Goal: Task Accomplishment & Management: Manage account settings

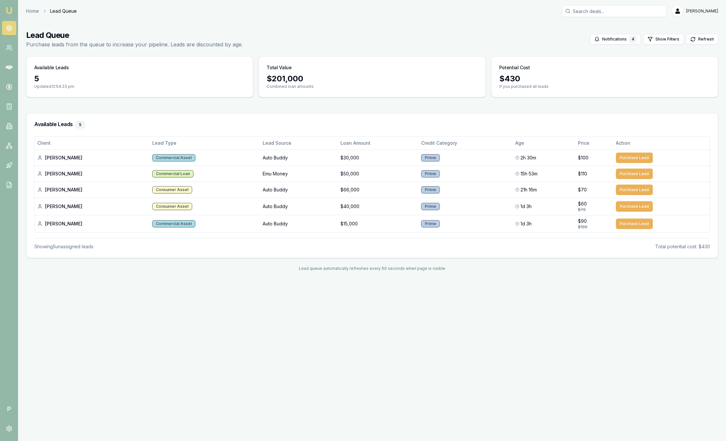
drag, startPoint x: 0, startPoint y: 0, endPoint x: 12, endPoint y: 9, distance: 14.7
click at [12, 9] on img at bounding box center [9, 11] width 8 height 8
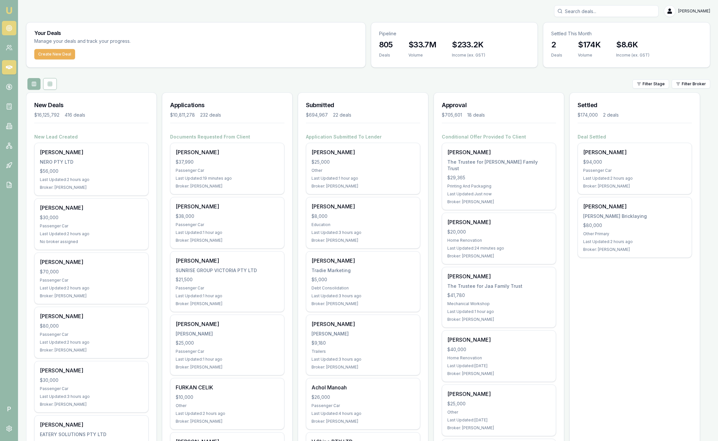
click at [14, 23] on link at bounding box center [9, 28] width 14 height 14
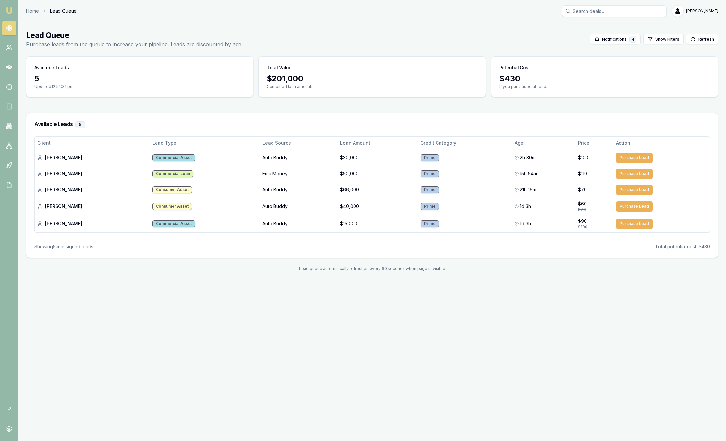
click at [10, 8] on img at bounding box center [9, 11] width 8 height 8
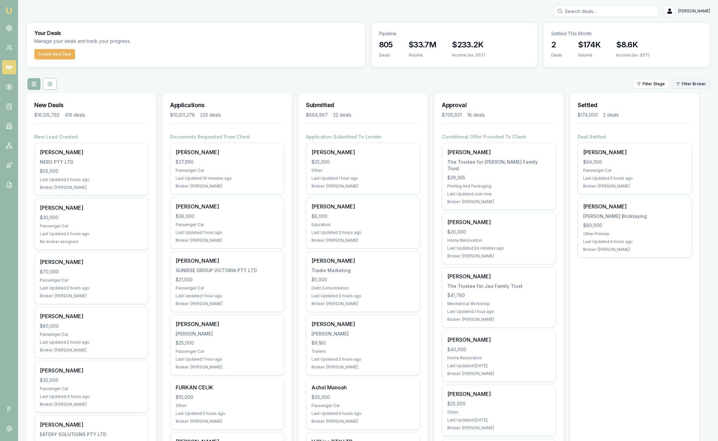
click at [695, 80] on html "Emu Broker P Sam Crouch Toggle Menu Your Deals Manage your deals and track your…" at bounding box center [359, 220] width 718 height 441
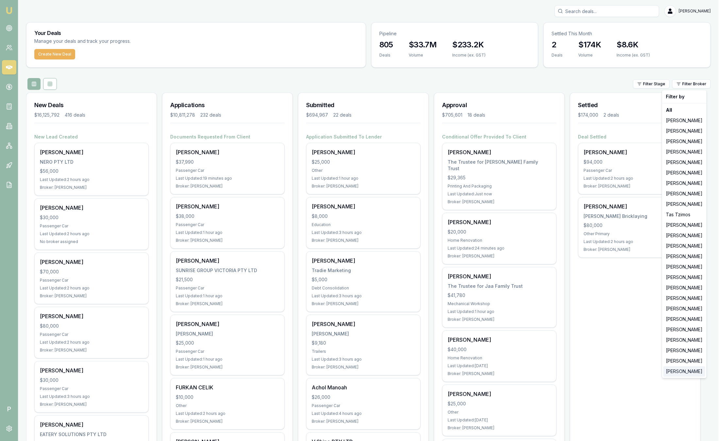
click at [689, 369] on div "[PERSON_NAME]" at bounding box center [684, 371] width 42 height 10
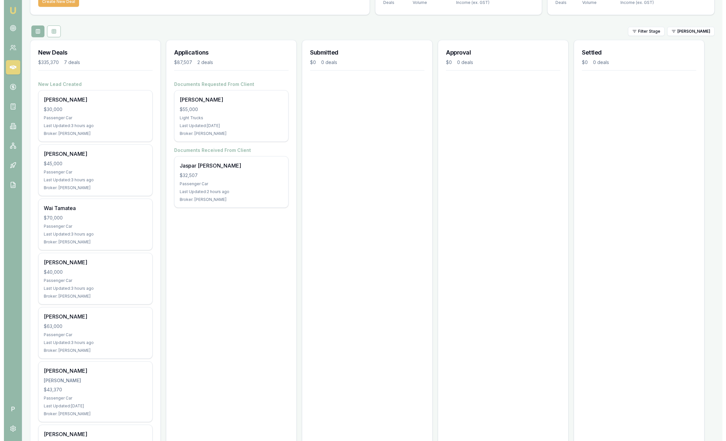
scroll to position [55, 0]
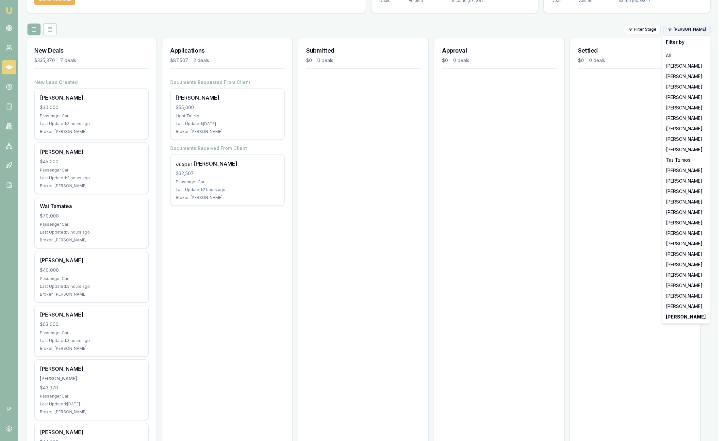
click at [701, 28] on html "Emu Broker P Sam Crouch Toggle Menu Your Deals Manage your deals and track your…" at bounding box center [363, 165] width 726 height 441
click at [693, 287] on div "[PERSON_NAME]" at bounding box center [685, 285] width 45 height 10
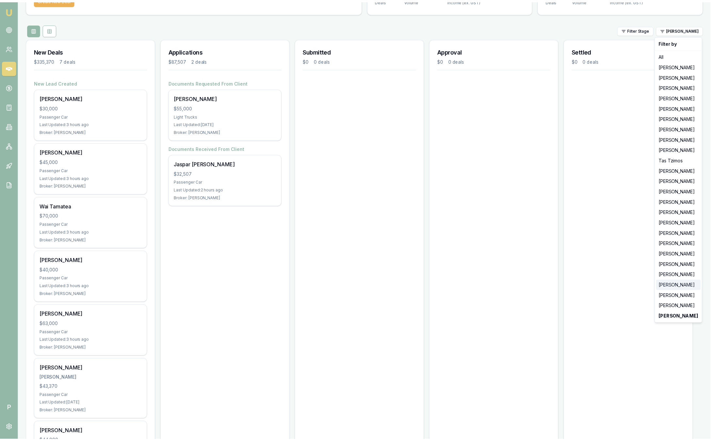
scroll to position [0, 0]
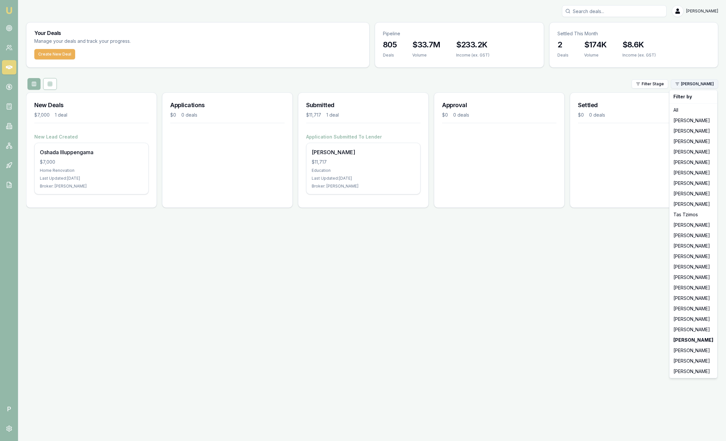
click at [701, 84] on html "Emu Broker P Sam Crouch Toggle Menu Your Deals Manage your deals and track your…" at bounding box center [363, 220] width 726 height 441
click at [700, 287] on div "[PERSON_NAME]" at bounding box center [693, 288] width 45 height 10
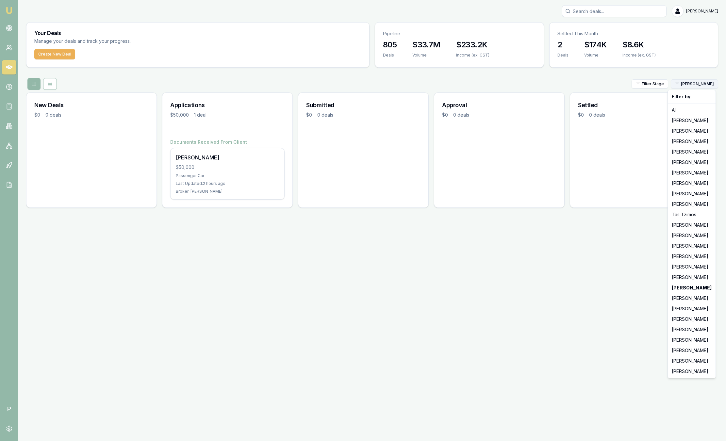
click at [691, 83] on html "Emu Broker P Sam Crouch Toggle Menu Your Deals Manage your deals and track your…" at bounding box center [363, 220] width 726 height 441
click at [685, 115] on div "All" at bounding box center [691, 110] width 45 height 10
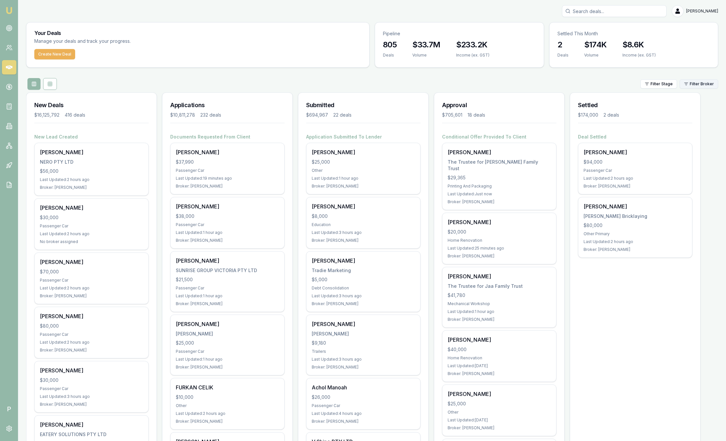
click at [689, 81] on html "Emu Broker P Sam Crouch Toggle Menu Your Deals Manage your deals and track your…" at bounding box center [363, 220] width 726 height 441
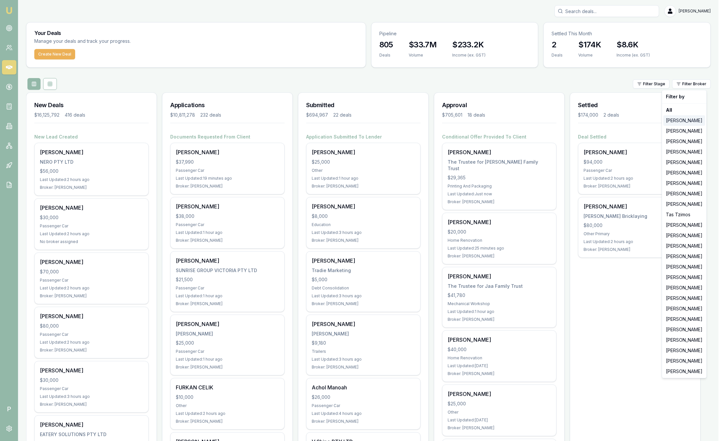
click at [681, 116] on div "[PERSON_NAME]" at bounding box center [684, 120] width 42 height 10
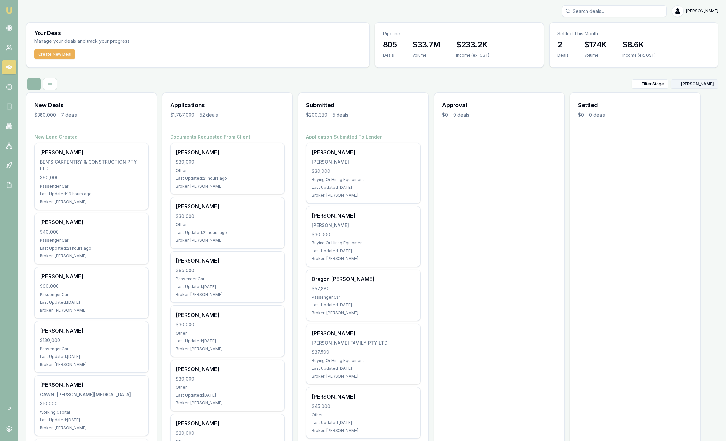
click at [683, 83] on html "Emu Broker P Sam Crouch Toggle Menu Your Deals Manage your deals and track your…" at bounding box center [363, 220] width 726 height 441
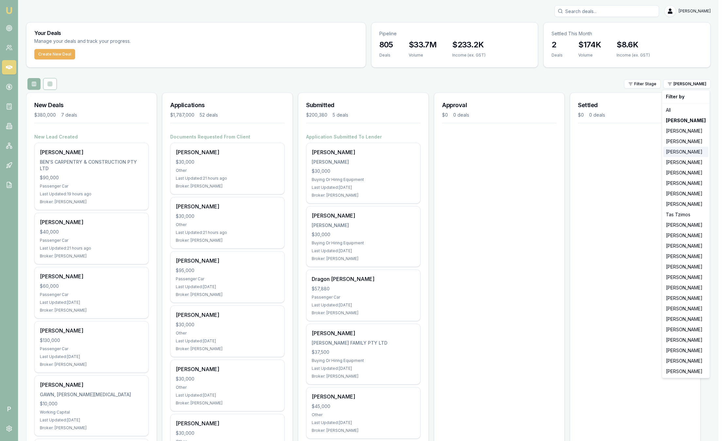
click at [687, 149] on div "[PERSON_NAME]" at bounding box center [685, 152] width 45 height 10
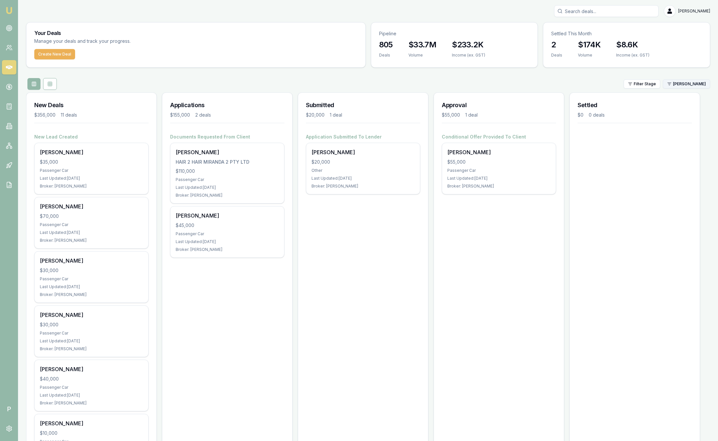
click at [689, 81] on html "Emu Broker P Sam Crouch Toggle Menu Your Deals Manage your deals and track your…" at bounding box center [359, 220] width 718 height 441
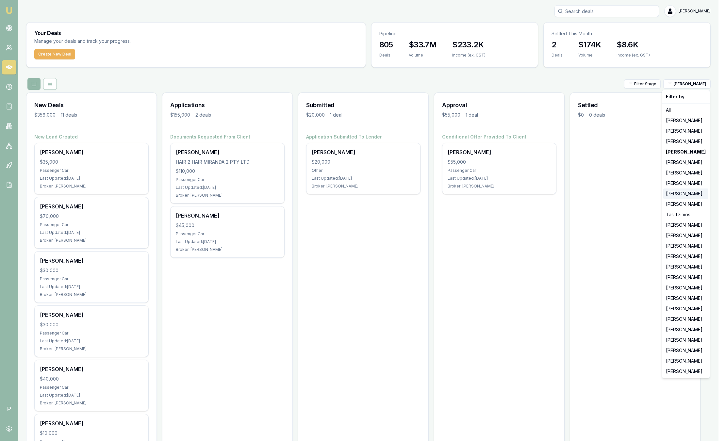
click at [687, 195] on div "[PERSON_NAME]" at bounding box center [685, 193] width 45 height 10
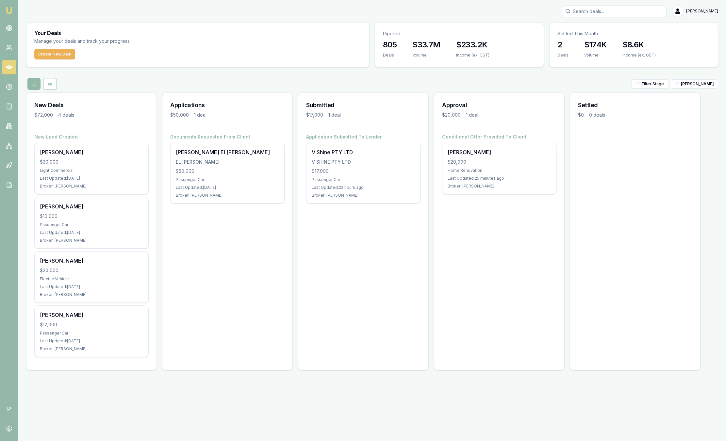
click at [711, 89] on div "Filter Stage Wendy Fonseka" at bounding box center [372, 84] width 692 height 12
click at [706, 83] on html "Emu Broker P Sam Crouch Toggle Menu Your Deals Manage your deals and track your…" at bounding box center [363, 220] width 726 height 441
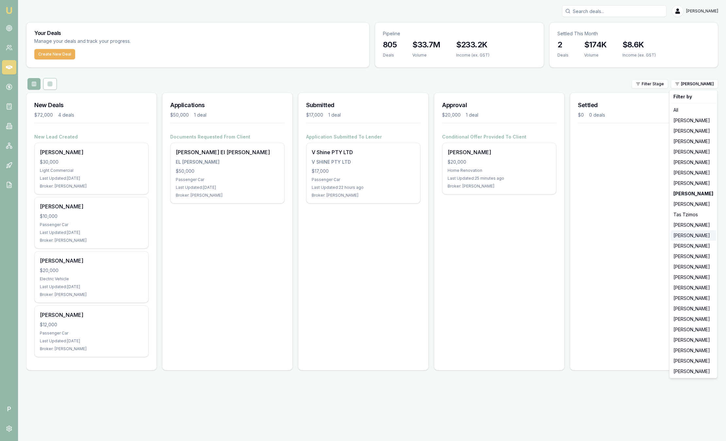
click at [680, 232] on div "[PERSON_NAME]" at bounding box center [693, 235] width 45 height 10
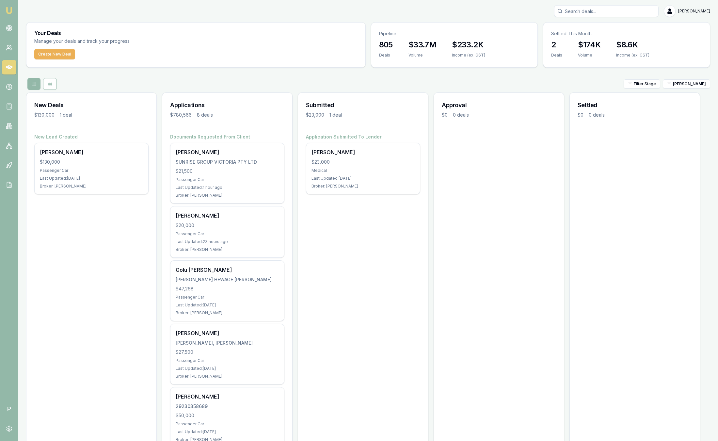
click at [689, 92] on div "Settled $0 0 deals" at bounding box center [635, 371] width 131 height 559
click at [691, 83] on html "Emu Broker P Sam Crouch Toggle Menu Your Deals Manage your deals and track your…" at bounding box center [359, 220] width 718 height 441
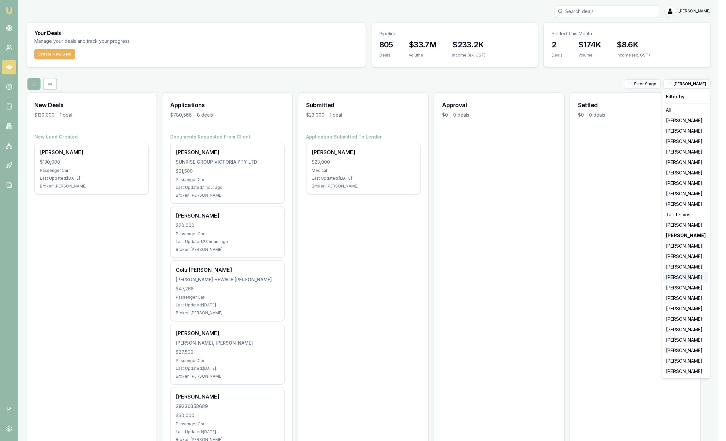
click at [668, 275] on div "[PERSON_NAME]" at bounding box center [685, 277] width 45 height 10
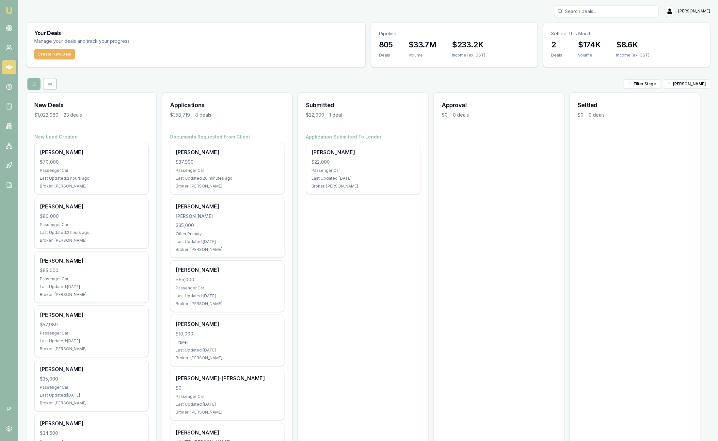
click at [610, 14] on input "Search deals" at bounding box center [606, 11] width 105 height 12
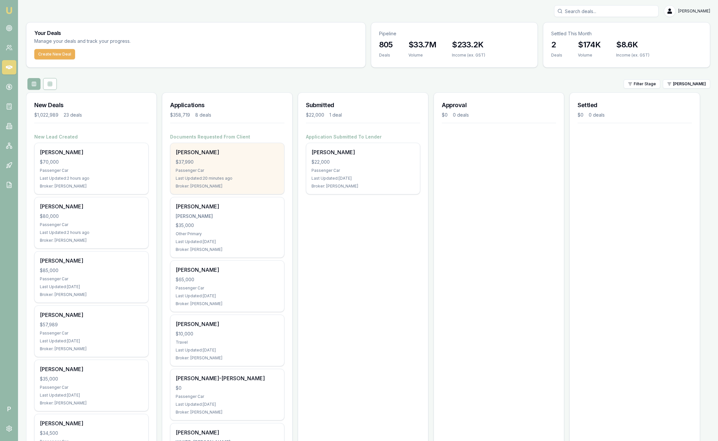
click at [226, 159] on div "$37,990" at bounding box center [227, 162] width 103 height 7
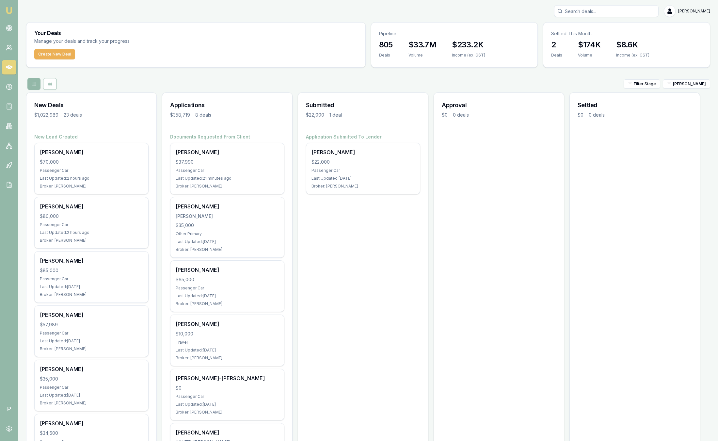
click at [609, 10] on input "Search deals" at bounding box center [606, 11] width 105 height 12
type input "Marsden"
click at [595, 31] on p "Lisa Marsden" at bounding box center [606, 28] width 99 height 7
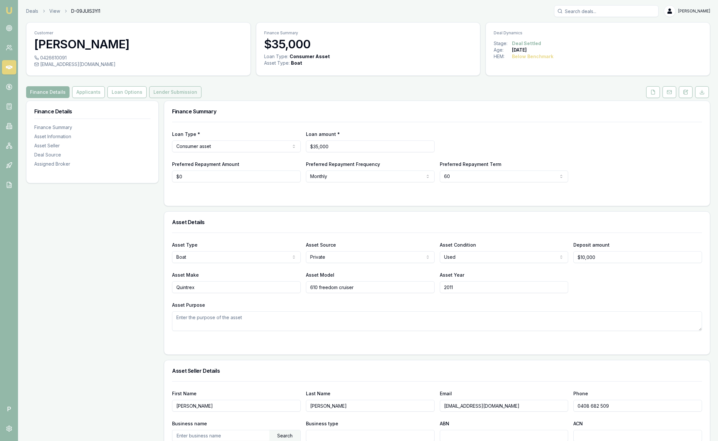
click at [182, 94] on button "Lender Submission" at bounding box center [175, 92] width 52 height 12
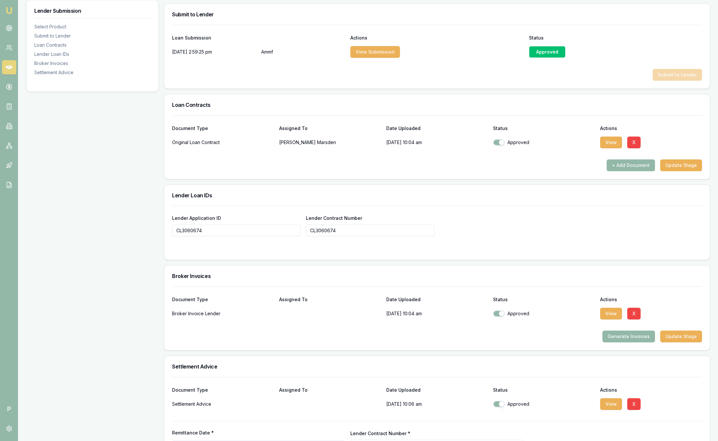
scroll to position [382, 0]
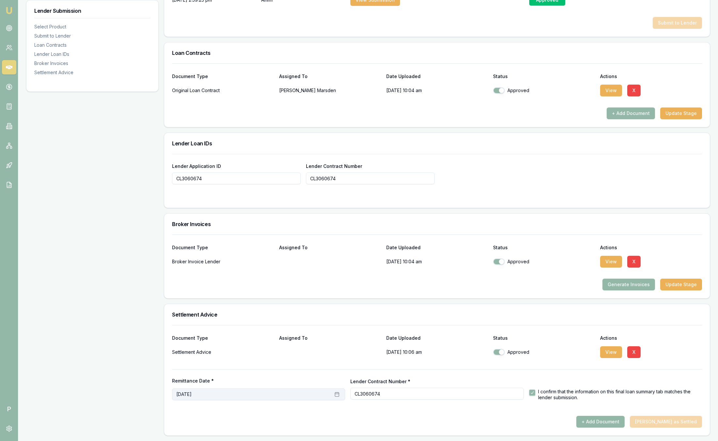
click at [239, 394] on button "September 18th, 2025" at bounding box center [258, 394] width 173 height 12
click at [223, 324] on button "2" at bounding box center [223, 325] width 10 height 10
click at [557, 257] on div "Broker Invoice Lender 02/10/2025, 10:04 am Approved View X" at bounding box center [437, 260] width 530 height 16
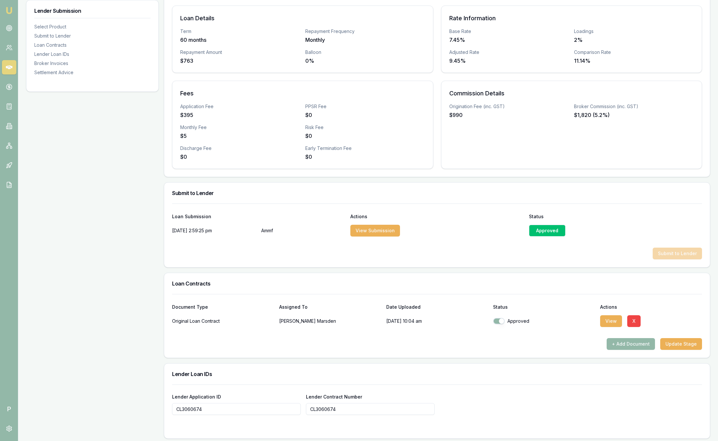
scroll to position [151, 0]
click at [548, 230] on div "Approved" at bounding box center [547, 231] width 37 height 12
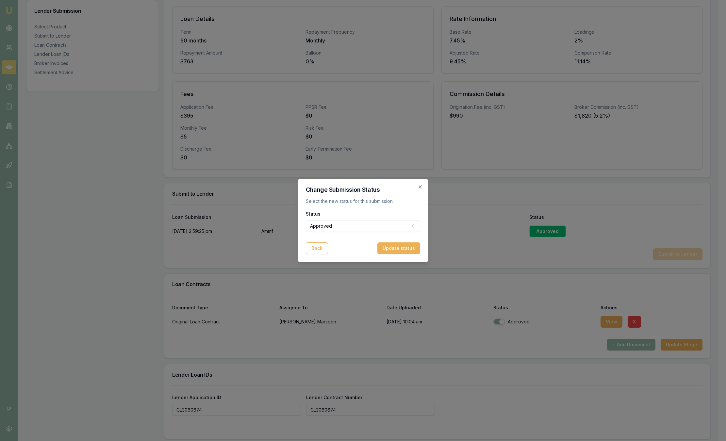
click at [390, 220] on div "Status Approved Pending Approved Rejected" at bounding box center [363, 221] width 114 height 22
click at [353, 224] on body "Emu Broker P Deals View D-09JUIS3YI1 Sam Crouch Toggle Menu Customer Nathan Mar…" at bounding box center [359, 69] width 718 height 441
select select "PENDING"
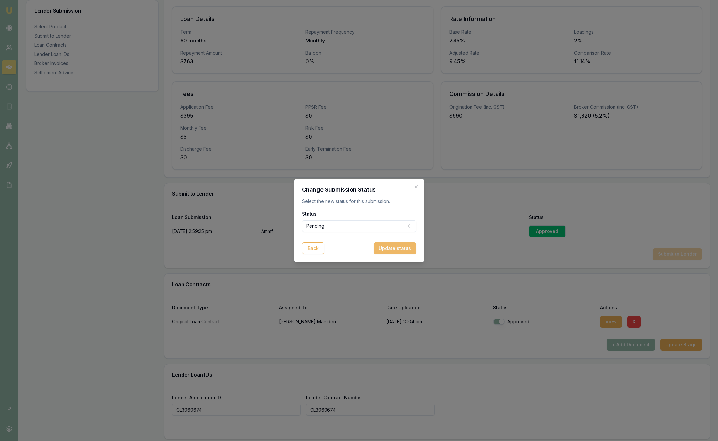
click at [398, 248] on button "Update status" at bounding box center [395, 248] width 43 height 12
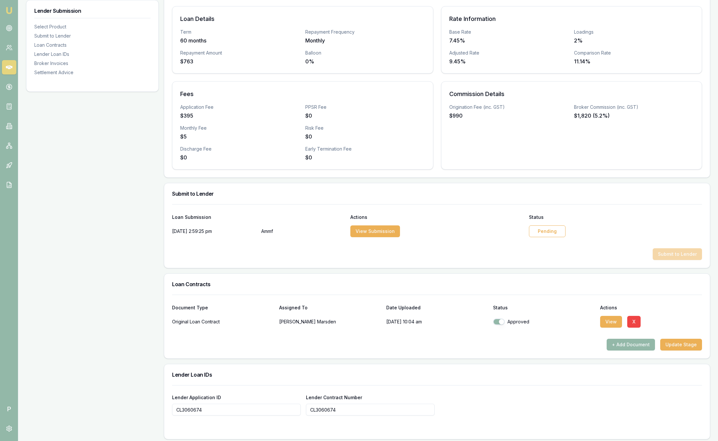
scroll to position [382, 0]
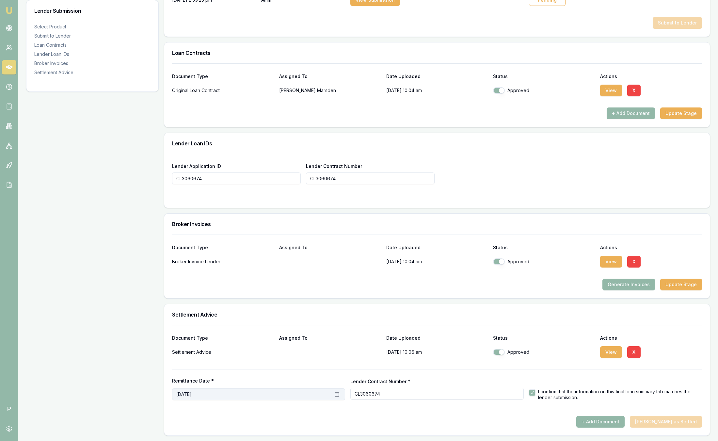
click at [310, 397] on button "October 2nd, 2025" at bounding box center [258, 394] width 173 height 12
click at [502, 350] on button "button" at bounding box center [499, 352] width 12 height 7
checkbox input "false"
click at [265, 393] on button "October 2nd, 2025" at bounding box center [258, 394] width 173 height 12
click at [225, 325] on button "2" at bounding box center [223, 325] width 10 height 10
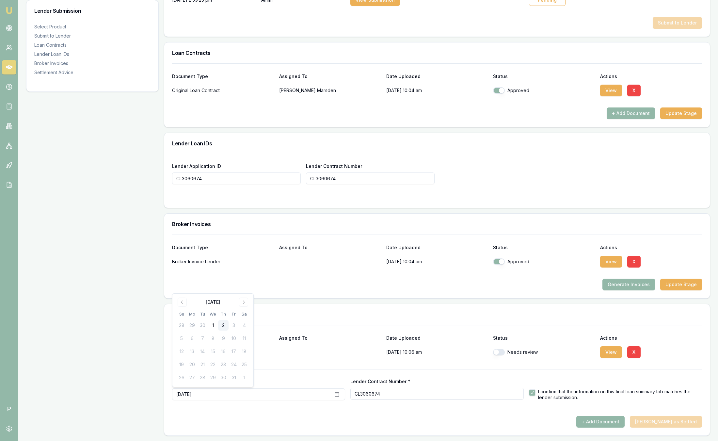
click at [556, 326] on div "Document Type Assigned To Date Uploaded Status Actions" at bounding box center [437, 334] width 530 height 18
click at [672, 422] on div "+ Add Document Mark Deal as Settled" at bounding box center [437, 422] width 530 height 12
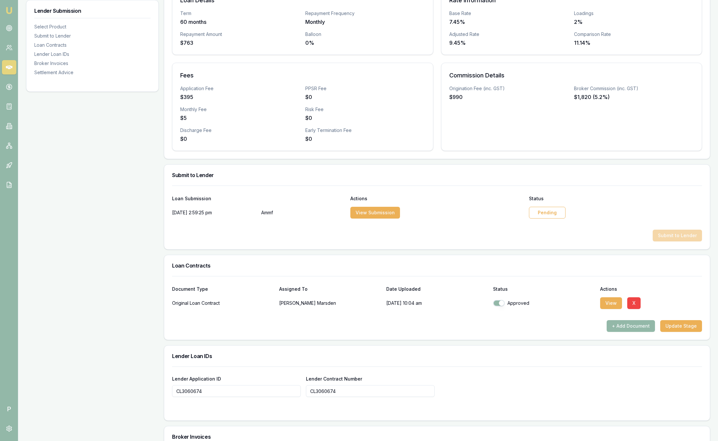
scroll to position [171, 0]
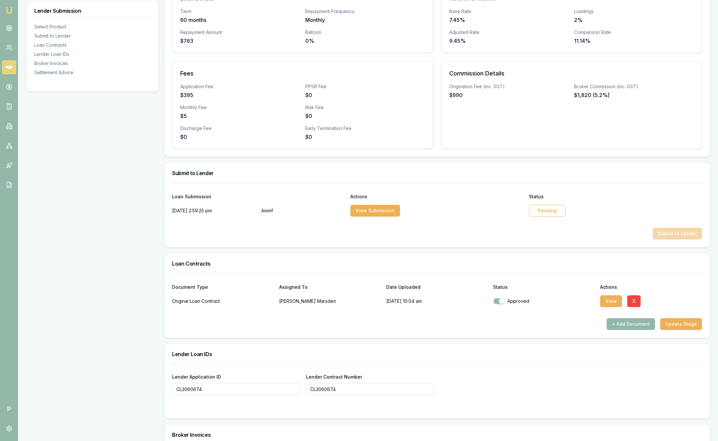
click at [547, 211] on div "Pending" at bounding box center [547, 211] width 37 height 12
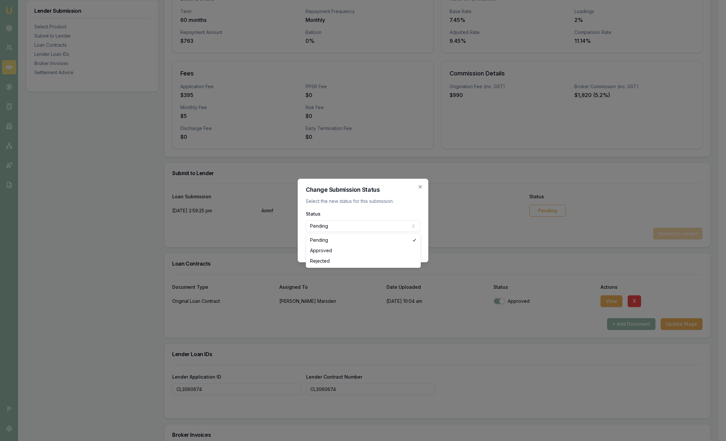
click at [393, 221] on body "Emu Broker P Deals View D-09JUIS3YI1 Sam Crouch Toggle Menu Customer Nathan Mar…" at bounding box center [359, 49] width 718 height 441
select select "APPROVED"
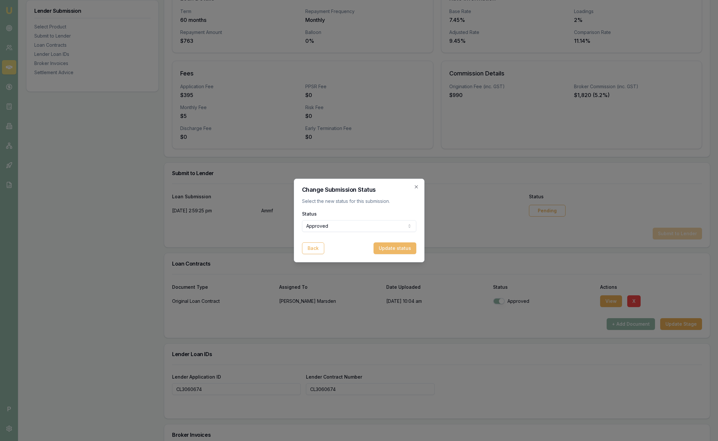
click at [405, 250] on button "Update status" at bounding box center [395, 248] width 43 height 12
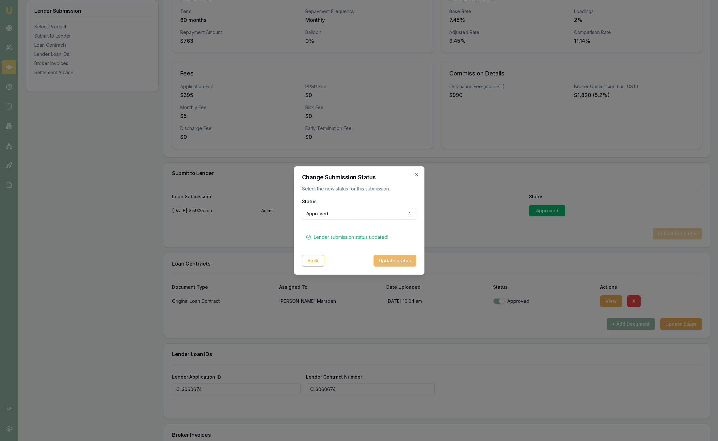
click at [400, 259] on button "Update status" at bounding box center [395, 261] width 43 height 12
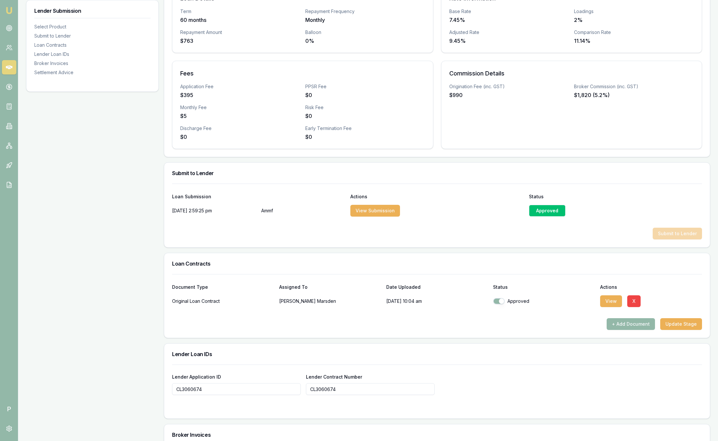
scroll to position [382, 0]
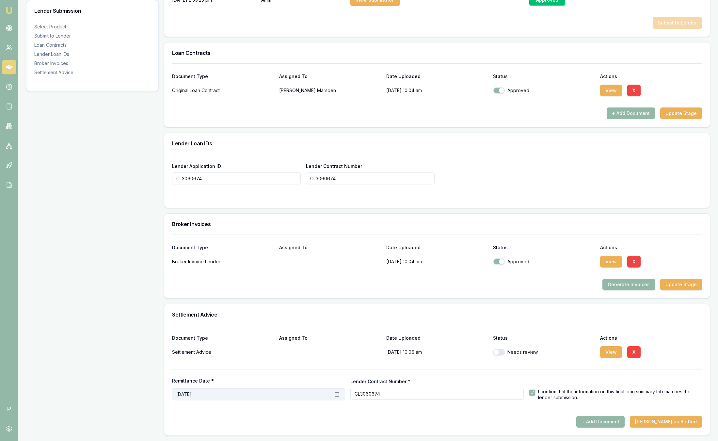
click at [298, 398] on button "September 18th, 2025" at bounding box center [258, 394] width 173 height 12
click at [225, 325] on button "2" at bounding box center [223, 325] width 10 height 10
click at [683, 424] on button "Mark Deal as Settled" at bounding box center [666, 422] width 72 height 12
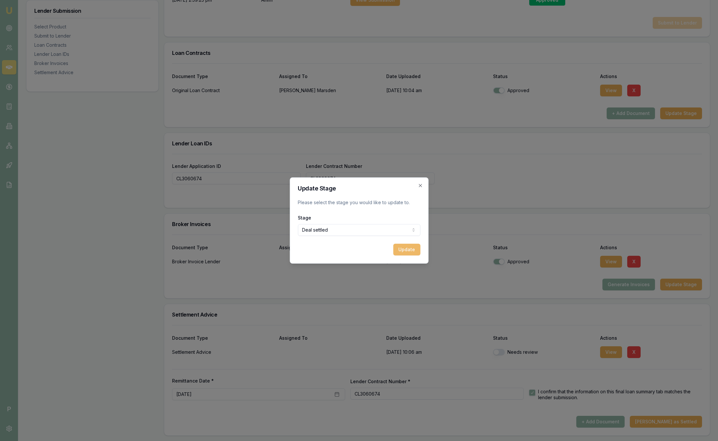
click at [412, 248] on button "Update" at bounding box center [406, 250] width 27 height 12
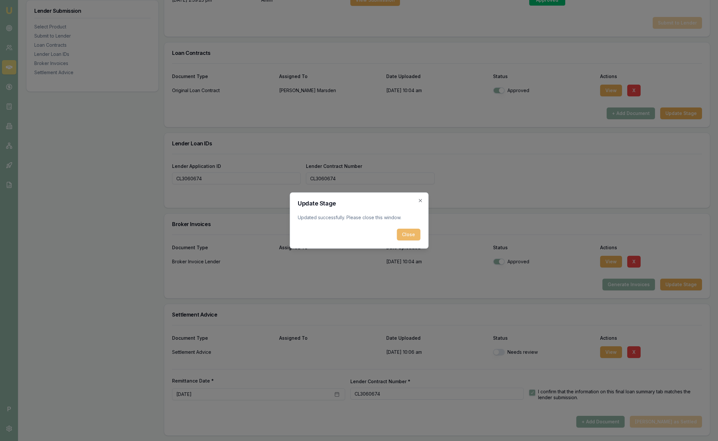
click at [411, 234] on button "Close" at bounding box center [409, 235] width 24 height 12
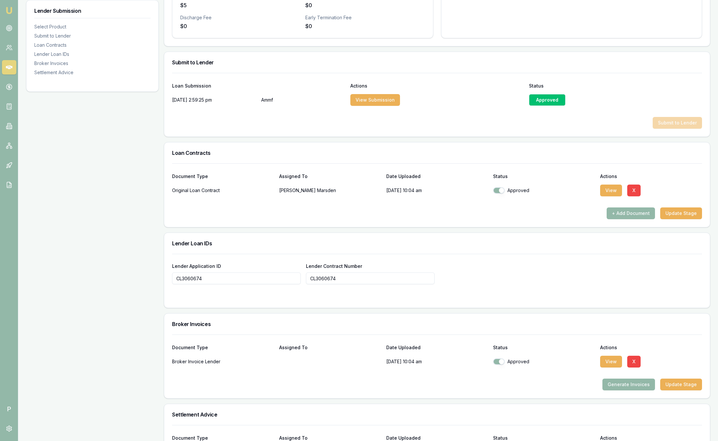
scroll to position [0, 0]
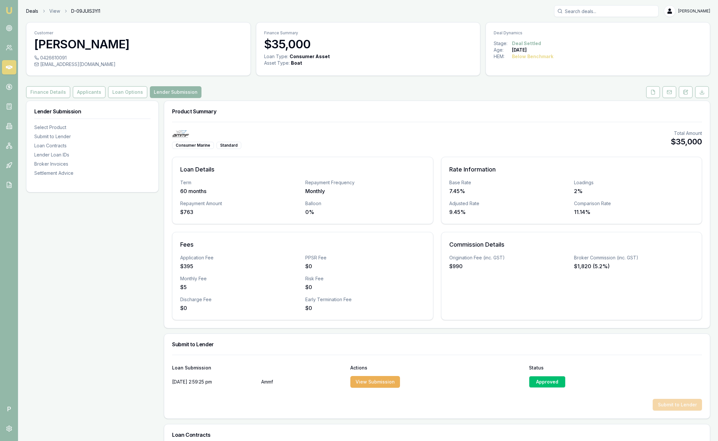
click at [29, 9] on link "Deals" at bounding box center [32, 11] width 12 height 7
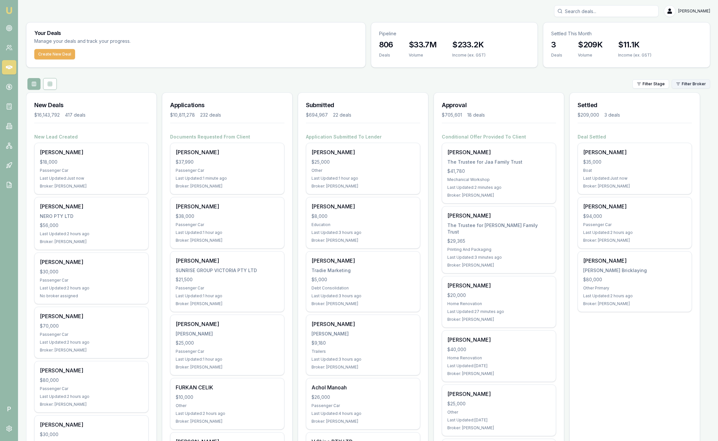
click at [693, 87] on html "Emu Broker P Sam Crouch Toggle Menu Your Deals Manage your deals and track your…" at bounding box center [359, 220] width 718 height 441
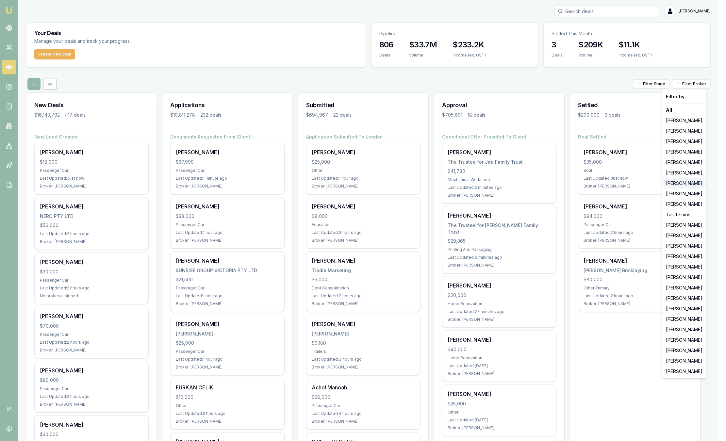
click at [669, 187] on div "[PERSON_NAME]" at bounding box center [684, 183] width 42 height 10
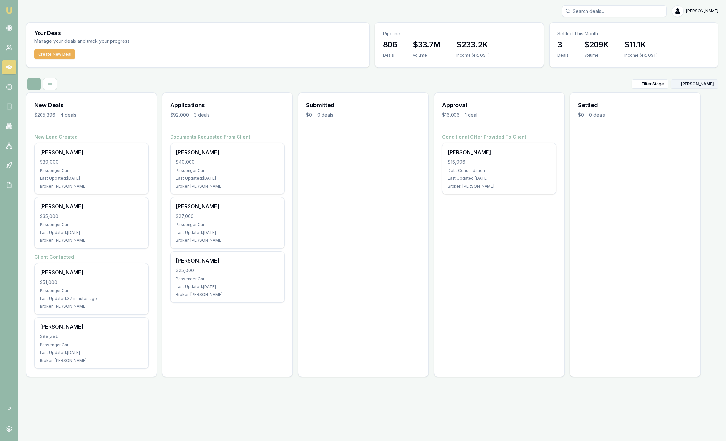
click at [700, 88] on html "Emu Broker P Sam Crouch Toggle Menu Your Deals Manage your deals and track your…" at bounding box center [363, 220] width 726 height 441
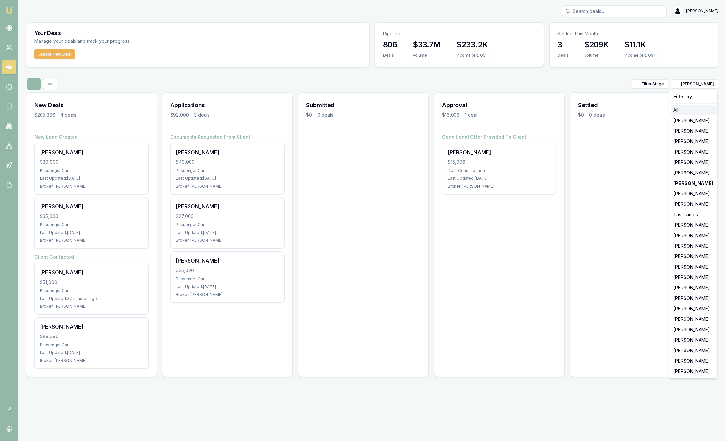
click at [694, 115] on div "All" at bounding box center [693, 110] width 45 height 10
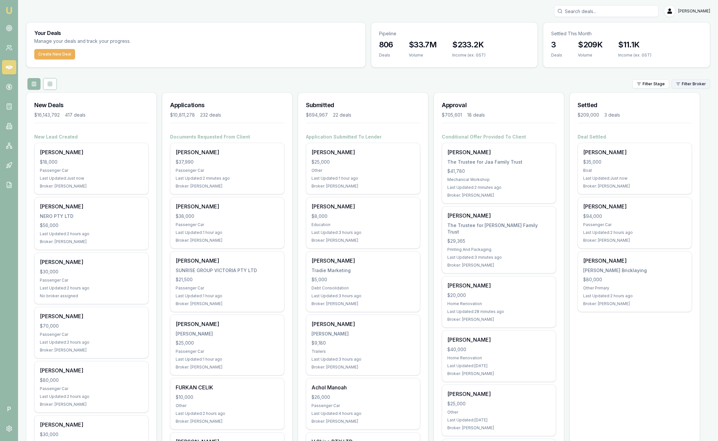
click at [693, 86] on html "Emu Broker P Sam Crouch Toggle Menu Your Deals Manage your deals and track your…" at bounding box center [359, 220] width 718 height 441
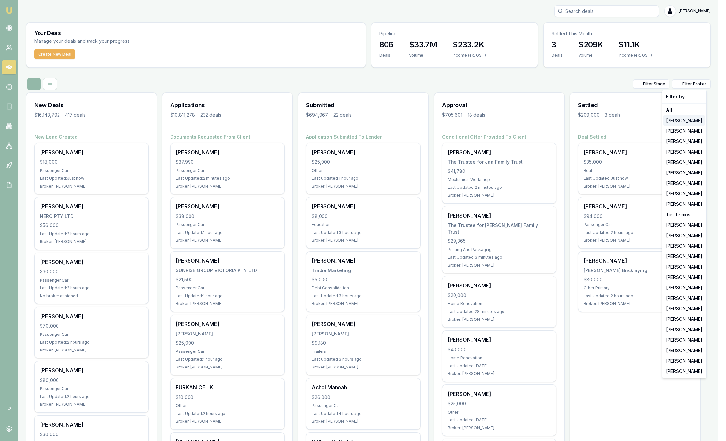
click at [688, 117] on div "[PERSON_NAME]" at bounding box center [684, 120] width 42 height 10
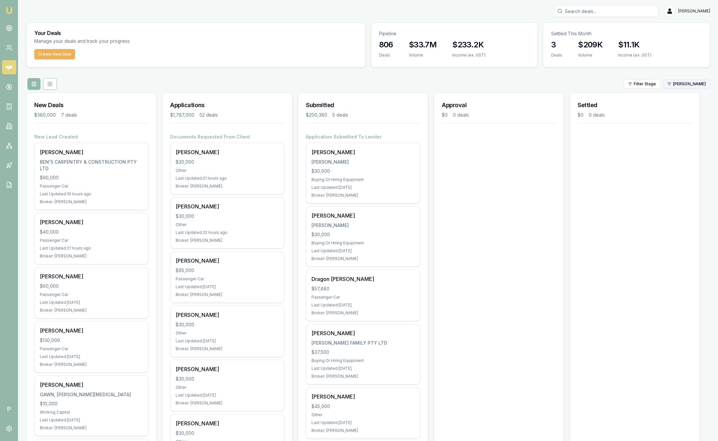
click at [679, 85] on html "Emu Broker P Sam Crouch Toggle Menu Your Deals Manage your deals and track your…" at bounding box center [359, 220] width 718 height 441
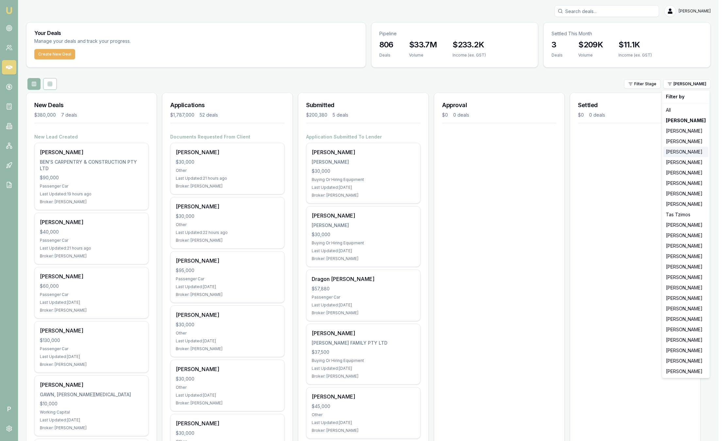
click at [676, 150] on div "[PERSON_NAME]" at bounding box center [685, 152] width 45 height 10
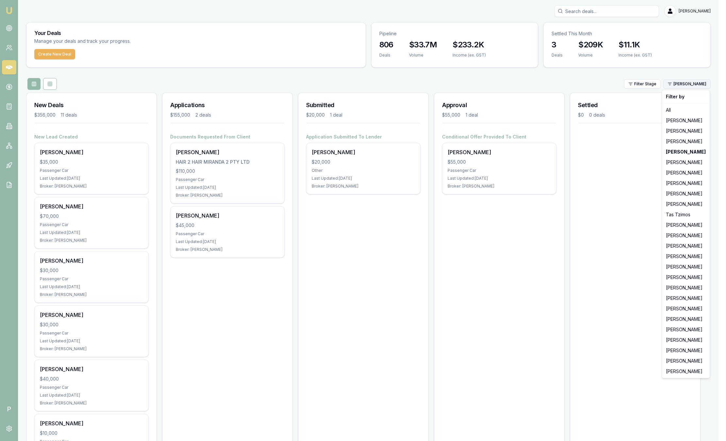
click at [694, 86] on html "Emu Broker P Sam Crouch Toggle Menu Your Deals Manage your deals and track your…" at bounding box center [363, 220] width 726 height 441
click at [690, 122] on div "[PERSON_NAME]" at bounding box center [685, 120] width 45 height 10
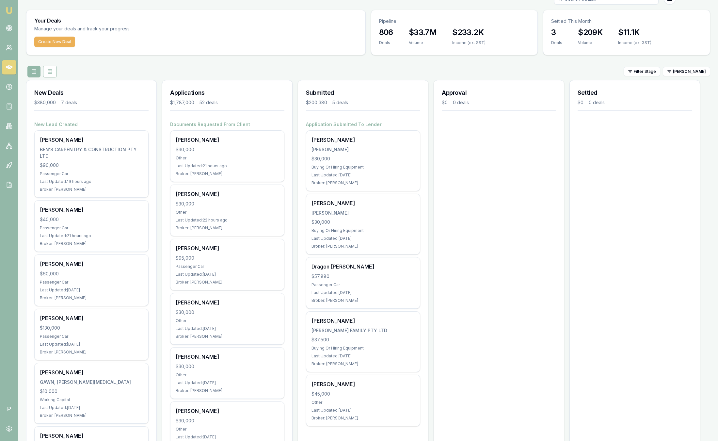
scroll to position [15, 0]
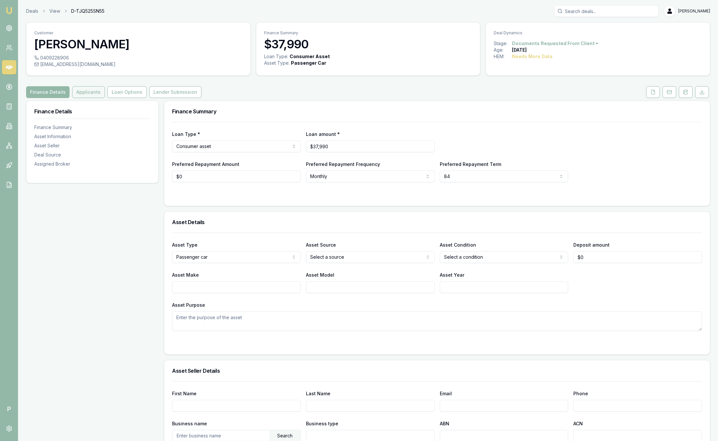
click at [99, 97] on button "Applicants" at bounding box center [88, 92] width 33 height 12
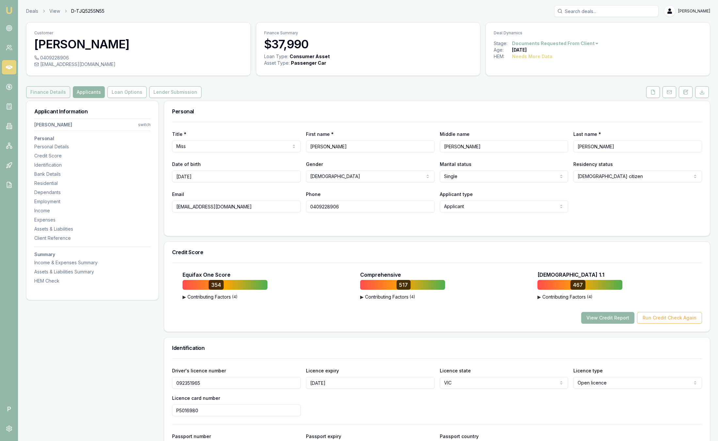
click at [53, 89] on button "Finance Details" at bounding box center [48, 92] width 44 height 12
